Goal: Obtain resource: Download file/media

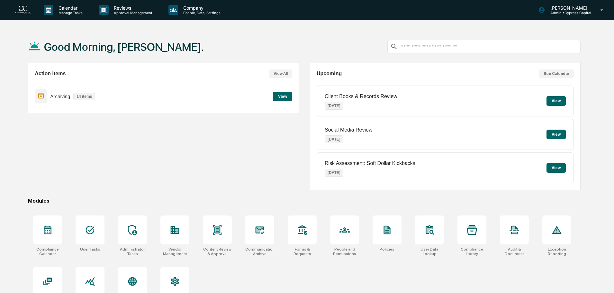
click at [278, 72] on button "View All" at bounding box center [280, 73] width 23 height 8
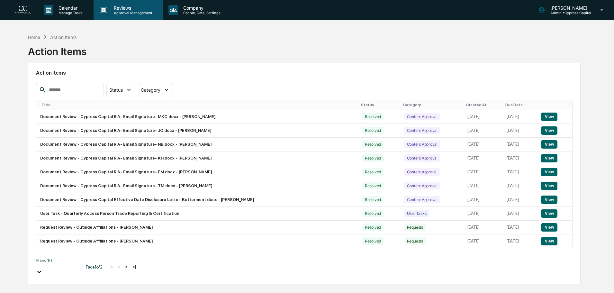
click at [134, 15] on p "Approval Management" at bounding box center [132, 13] width 47 height 4
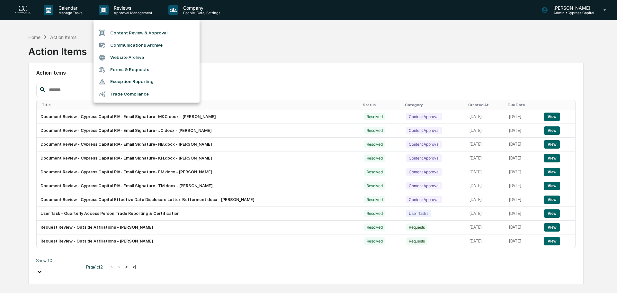
click at [193, 9] on div at bounding box center [308, 146] width 617 height 293
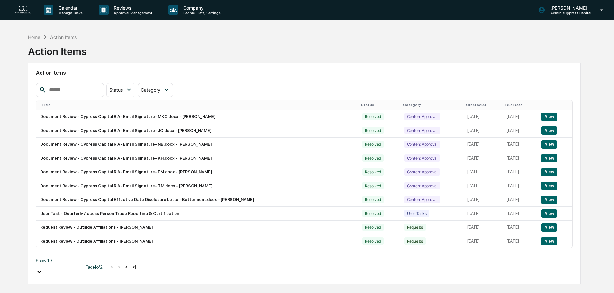
click at [288, 41] on div "Home Action Items Action Items" at bounding box center [304, 47] width 552 height 32
click at [22, 9] on img at bounding box center [22, 10] width 15 height 9
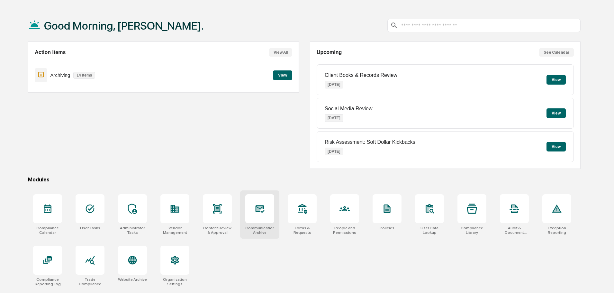
scroll to position [31, 0]
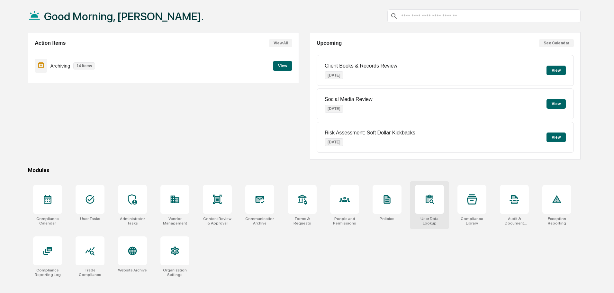
click at [431, 196] on icon at bounding box center [430, 198] width 8 height 9
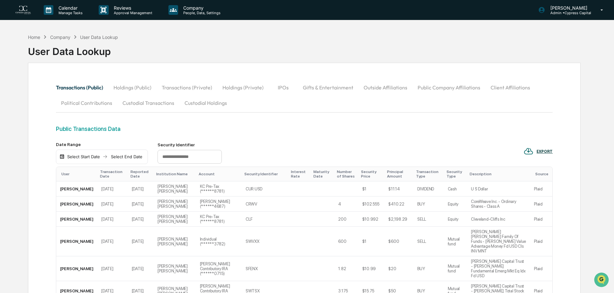
click at [27, 9] on img at bounding box center [22, 10] width 15 height 9
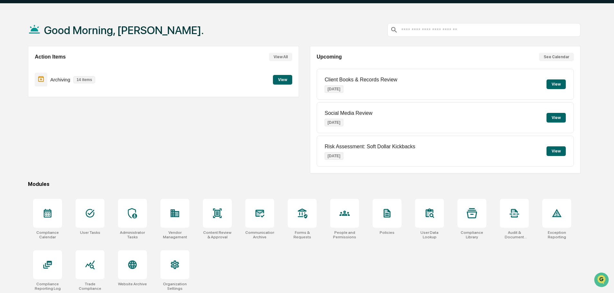
scroll to position [31, 0]
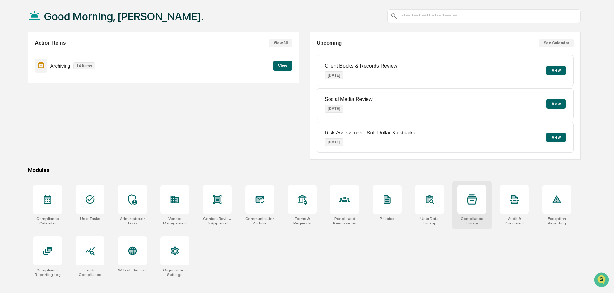
click at [479, 196] on div at bounding box center [471, 199] width 29 height 29
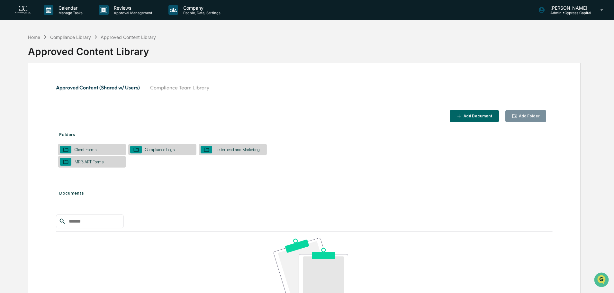
click at [170, 83] on button "Compliance Team Library" at bounding box center [179, 87] width 69 height 15
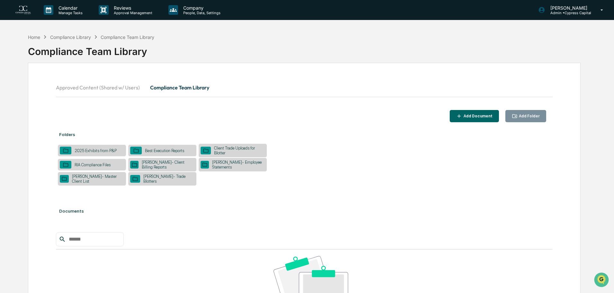
click at [177, 165] on div "Stark- Client Billing Reports" at bounding box center [167, 165] width 56 height 10
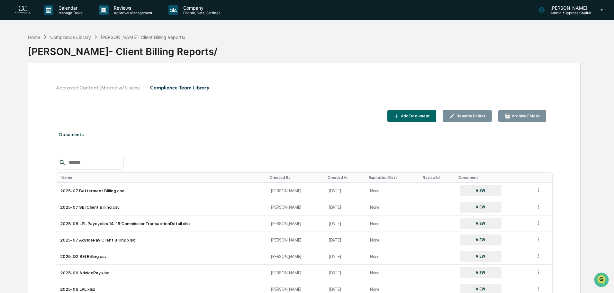
click at [21, 9] on img at bounding box center [22, 10] width 15 height 9
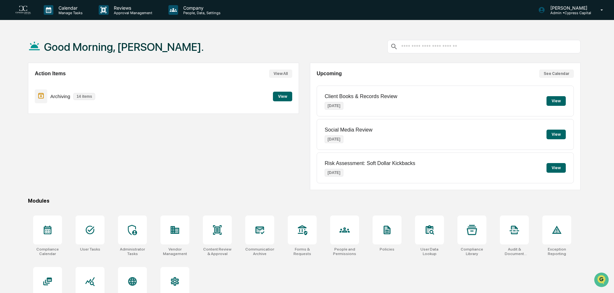
scroll to position [31, 0]
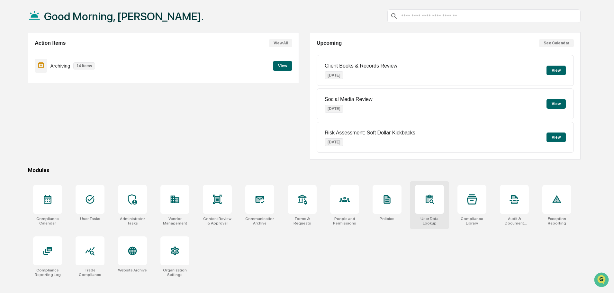
click at [425, 194] on icon at bounding box center [429, 199] width 10 height 10
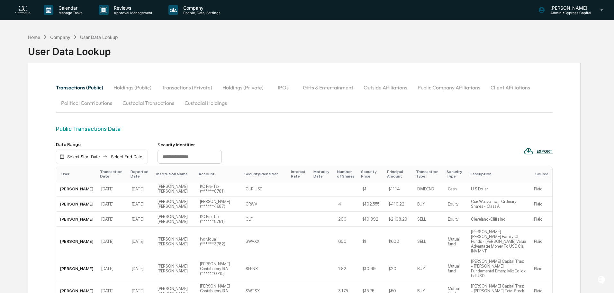
click at [85, 157] on div "Select Start Date" at bounding box center [83, 156] width 35 height 5
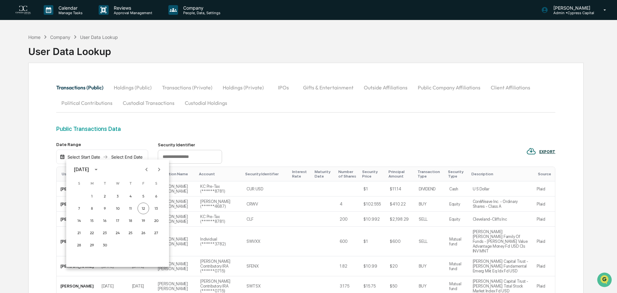
click at [147, 169] on icon "Previous month" at bounding box center [146, 169] width 7 height 7
click at [148, 172] on icon "Previous month" at bounding box center [146, 169] width 7 height 7
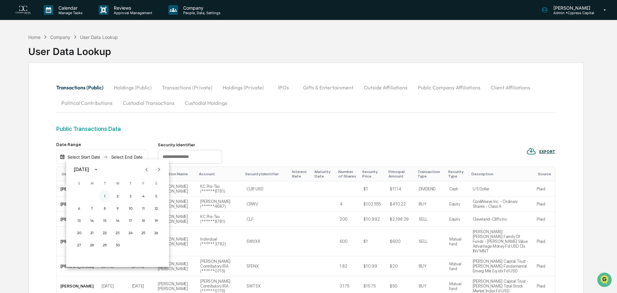
click at [104, 195] on button "1" at bounding box center [105, 196] width 12 height 12
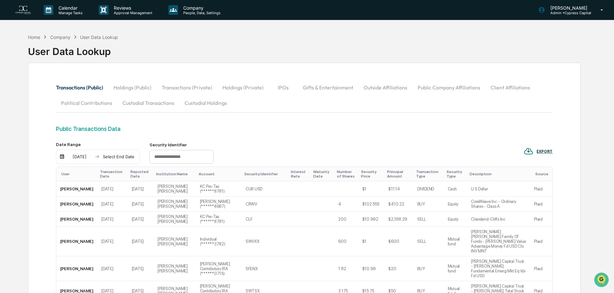
click at [127, 153] on div "[DATE] Select End Date" at bounding box center [98, 156] width 84 height 15
click at [123, 157] on div "Select End Date" at bounding box center [118, 156] width 35 height 5
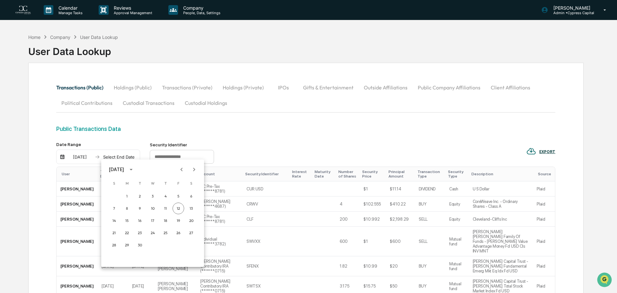
drag, startPoint x: 175, startPoint y: 168, endPoint x: 179, endPoint y: 167, distance: 3.9
click at [176, 168] on div "[DATE]" at bounding box center [152, 170] width 103 height 10
click at [180, 167] on icon "Previous month" at bounding box center [181, 169] width 7 height 7
click at [180, 169] on icon "Previous month" at bounding box center [181, 169] width 7 height 7
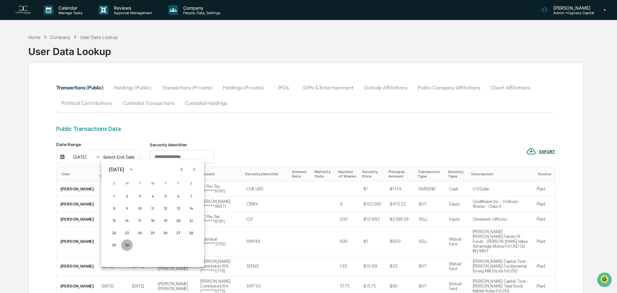
click at [125, 245] on button "30" at bounding box center [127, 245] width 12 height 12
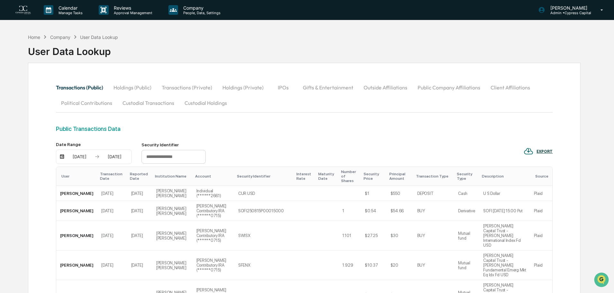
click at [545, 153] on div "EXPORT" at bounding box center [544, 151] width 16 height 4
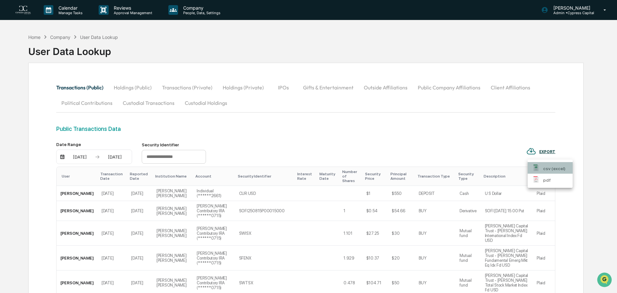
click at [552, 169] on p "csv (excel)" at bounding box center [554, 168] width 22 height 7
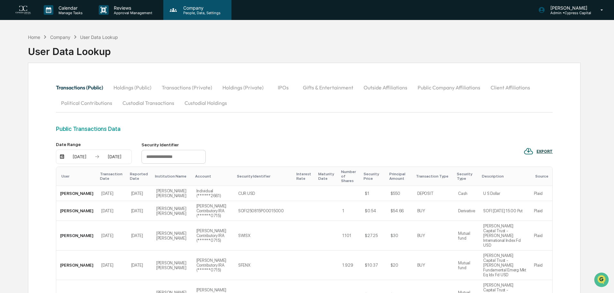
click at [193, 11] on p "People, Data, Settings" at bounding box center [201, 13] width 46 height 4
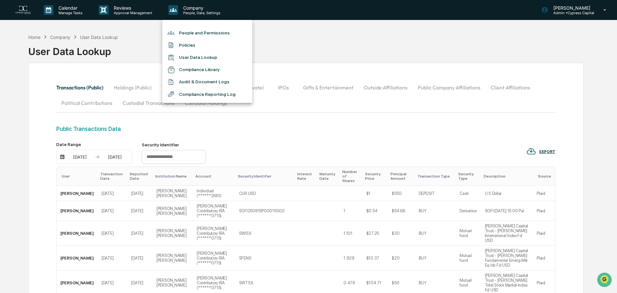
click at [189, 70] on li "Compliance Library" at bounding box center [207, 70] width 90 height 12
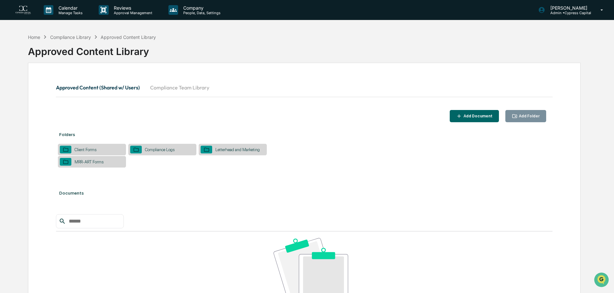
click at [175, 88] on button "Compliance Team Library" at bounding box center [179, 87] width 69 height 15
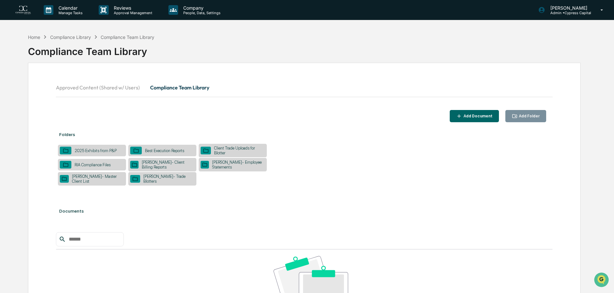
click at [170, 177] on div "[PERSON_NAME]- Trade Blotters" at bounding box center [167, 179] width 54 height 10
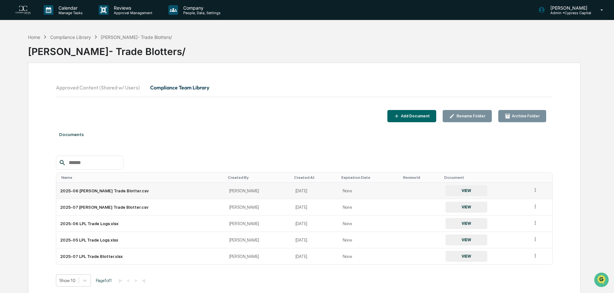
click at [535, 189] on icon at bounding box center [535, 190] width 1 height 4
click at [457, 189] on button "VIEW" at bounding box center [466, 190] width 42 height 11
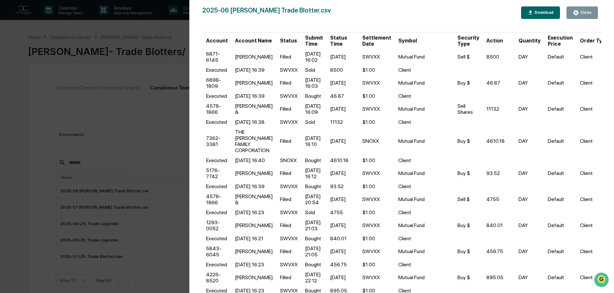
click at [545, 10] on div "Download" at bounding box center [543, 12] width 20 height 4
click at [34, 108] on div "Version History [DATE] 02:56 PM [PERSON_NAME] 2025-06 [PERSON_NAME] Trade Blott…" at bounding box center [307, 146] width 614 height 293
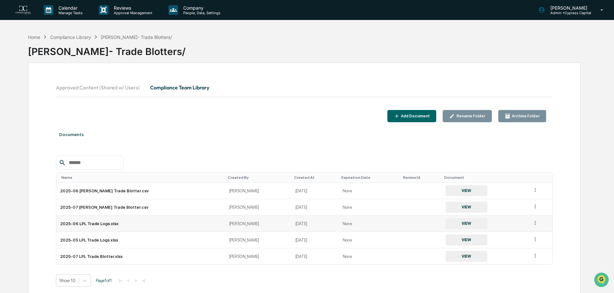
click at [101, 223] on td "2025-06 LPL Trade Logs.xlsx" at bounding box center [140, 223] width 169 height 16
click at [459, 222] on button "VIEW" at bounding box center [466, 223] width 42 height 11
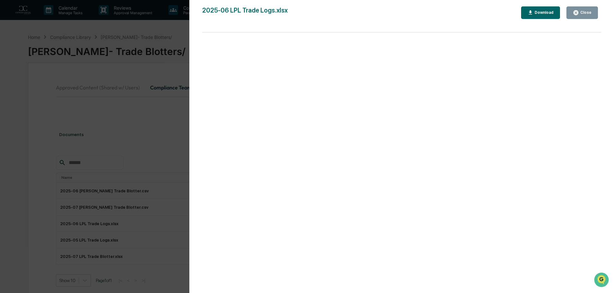
click at [544, 14] on div "Download" at bounding box center [543, 12] width 20 height 4
click at [582, 16] on button "Close" at bounding box center [581, 12] width 31 height 13
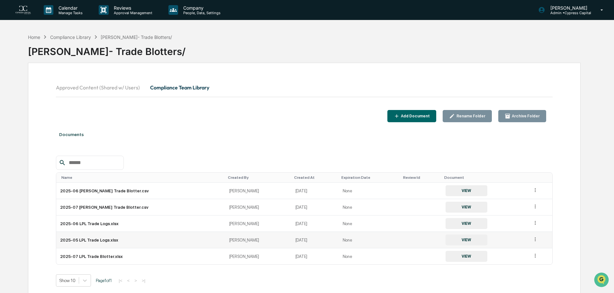
click at [95, 243] on td "2025-05 LPL Trade Logs.xlsx" at bounding box center [140, 240] width 169 height 16
click at [462, 239] on button "VIEW" at bounding box center [466, 239] width 42 height 11
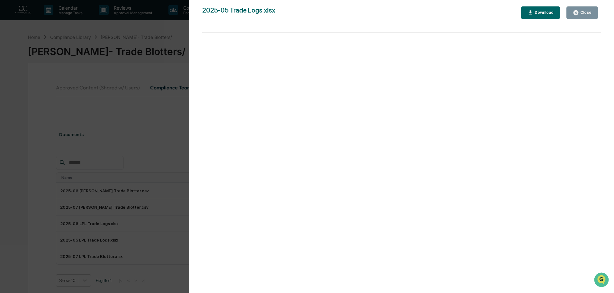
click at [547, 13] on div "Download" at bounding box center [543, 12] width 20 height 4
click at [97, 255] on div "Version History [DATE] 06:35 PM [PERSON_NAME] 2025-05 Trade Logs.xlsx Close Dow…" at bounding box center [307, 146] width 614 height 293
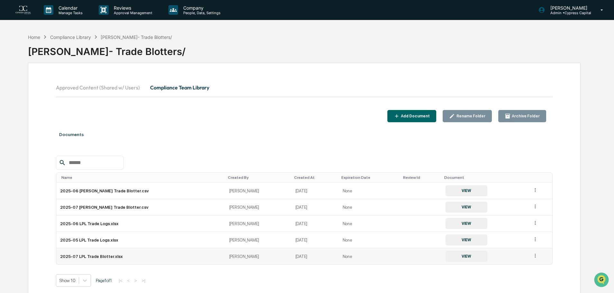
click at [93, 258] on td "2025-07 LPL Trade Blotter.xlsx" at bounding box center [140, 256] width 169 height 16
click at [446, 257] on button "VIEW" at bounding box center [466, 256] width 42 height 11
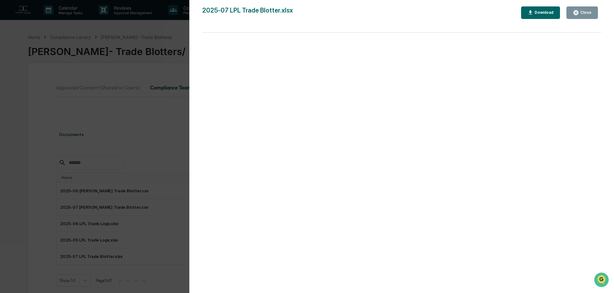
click at [544, 10] on div "Download" at bounding box center [540, 13] width 26 height 6
click at [17, 70] on div "Version History [DATE] 05:56 PM [PERSON_NAME] 2025-07 LPL Trade Blotter.xlsx Cl…" at bounding box center [307, 146] width 614 height 293
